Goal: Unclear

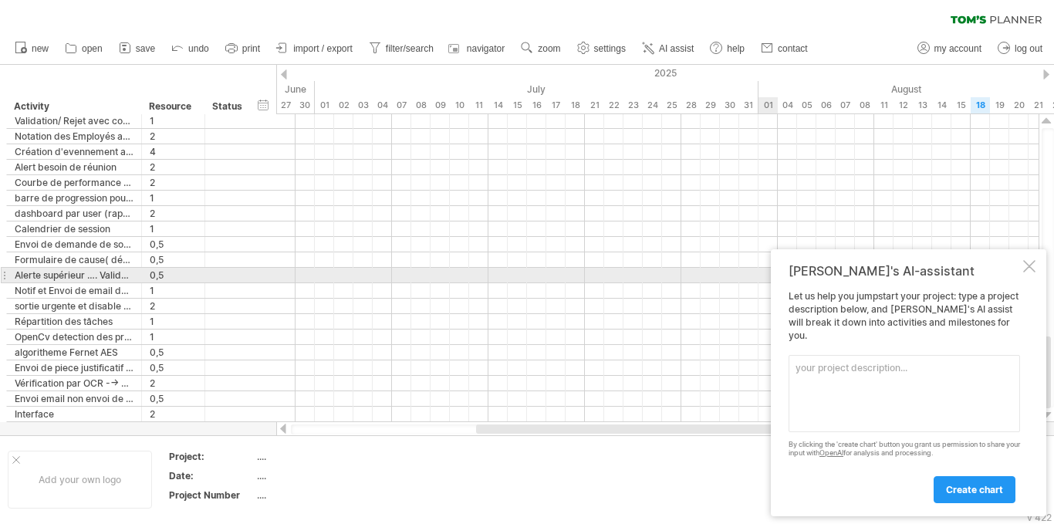
click at [1031, 272] on div at bounding box center [1030, 266] width 12 height 12
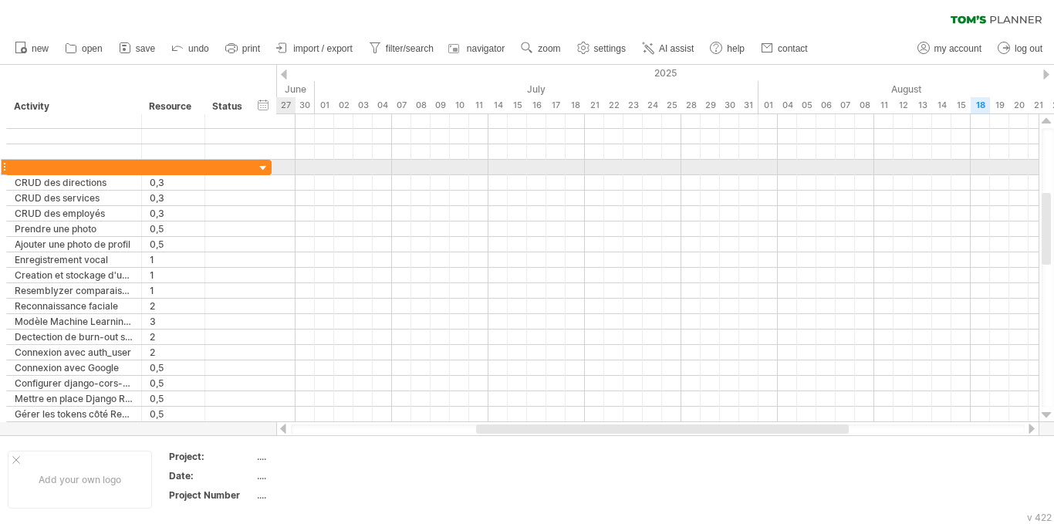
click at [266, 171] on div at bounding box center [263, 168] width 15 height 15
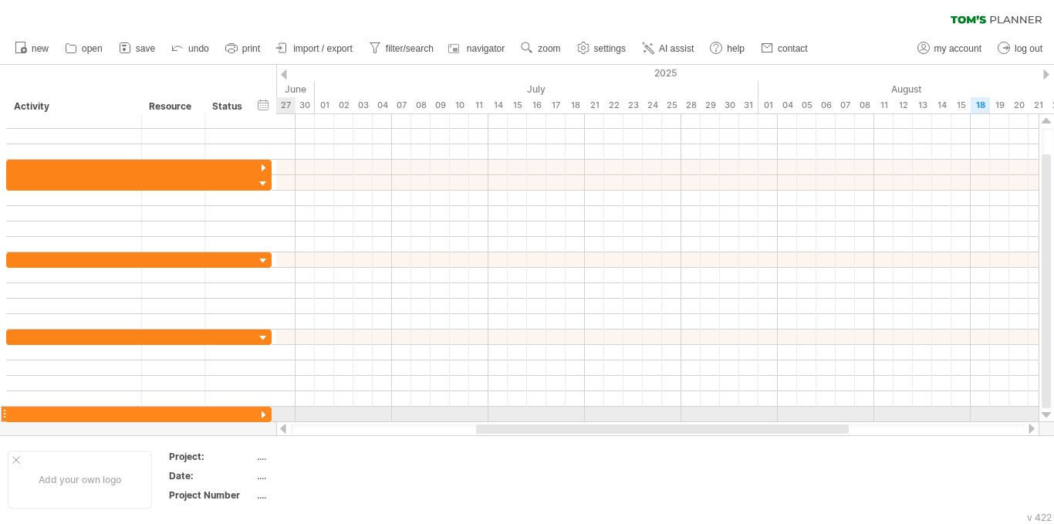
click at [266, 171] on div at bounding box center [263, 168] width 15 height 15
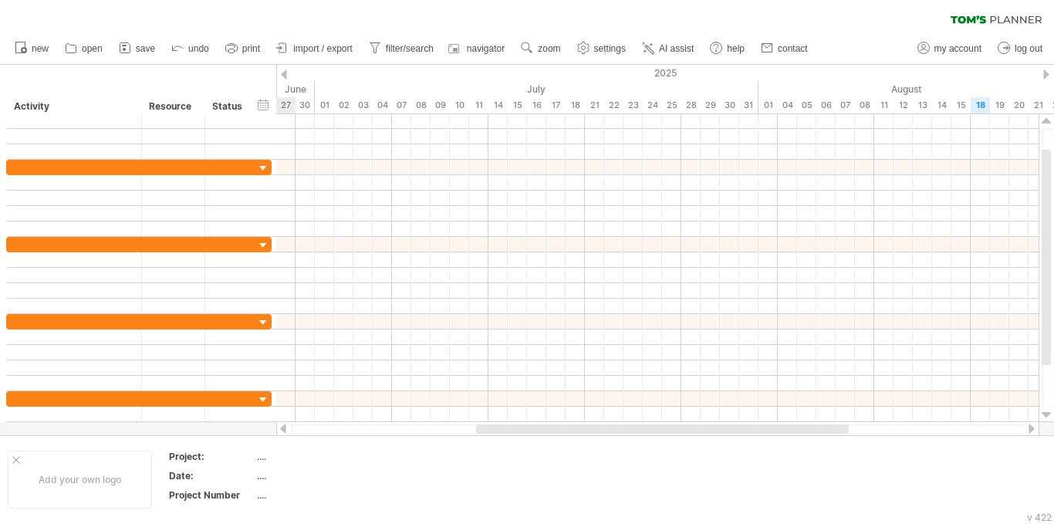
click at [266, 171] on div at bounding box center [263, 168] width 15 height 15
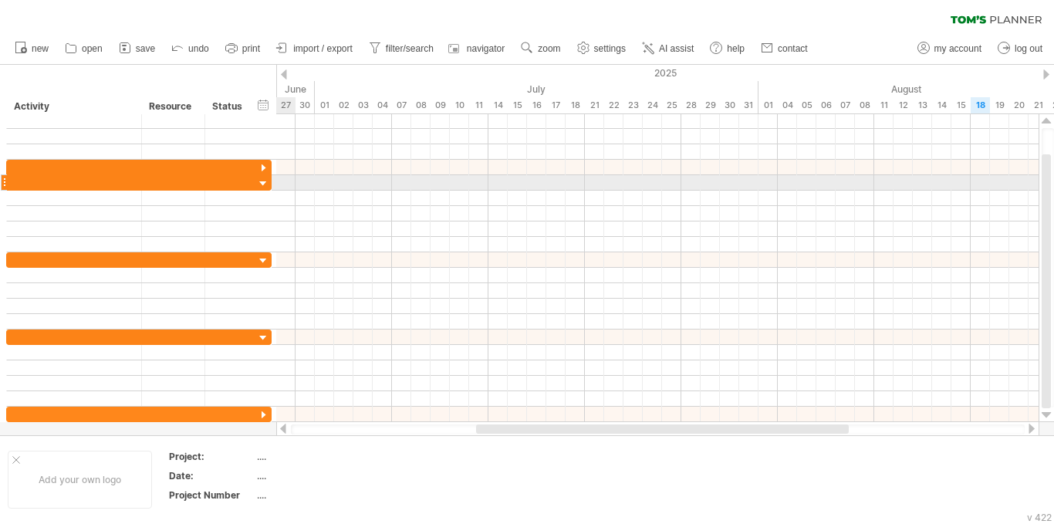
click at [266, 182] on div at bounding box center [263, 184] width 15 height 15
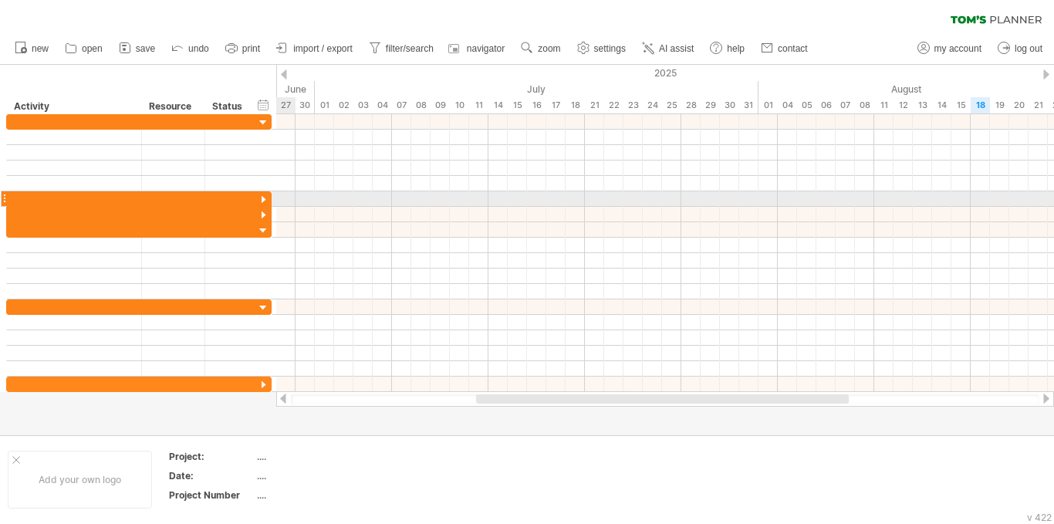
click at [262, 201] on div at bounding box center [263, 200] width 15 height 15
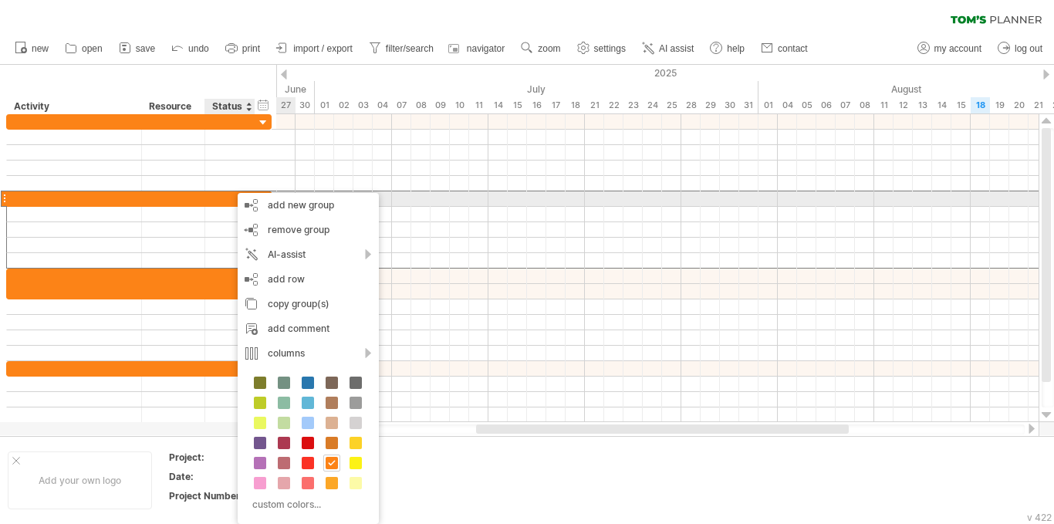
click at [8, 199] on div at bounding box center [74, 198] width 135 height 15
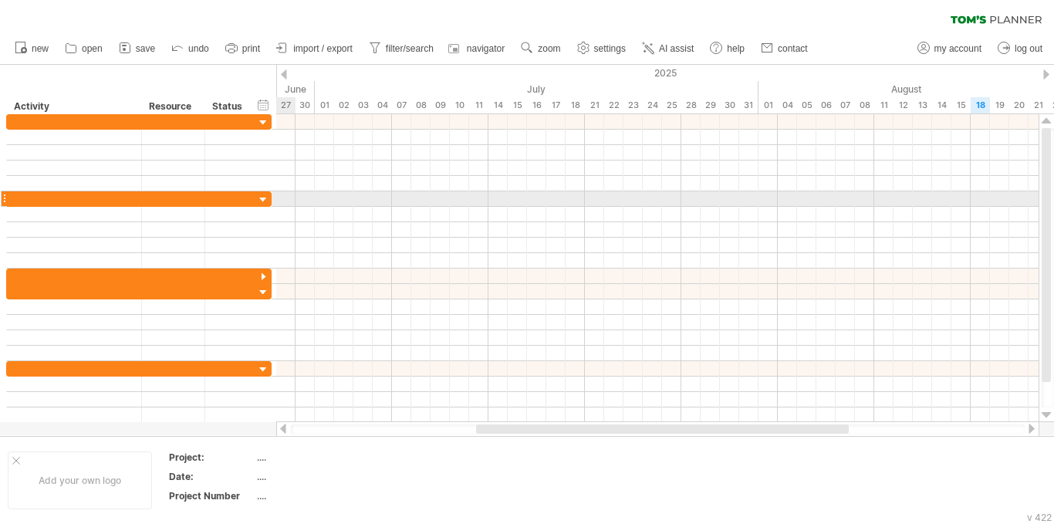
click at [4, 199] on div at bounding box center [4, 199] width 6 height 16
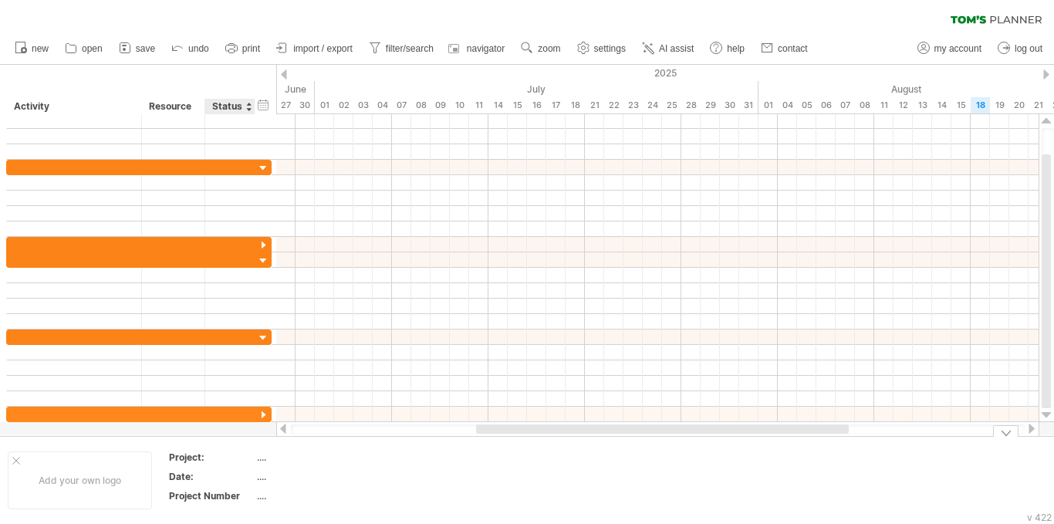
click at [267, 458] on div "...." at bounding box center [322, 457] width 130 height 13
